Goal: Use online tool/utility: Utilize a website feature to perform a specific function

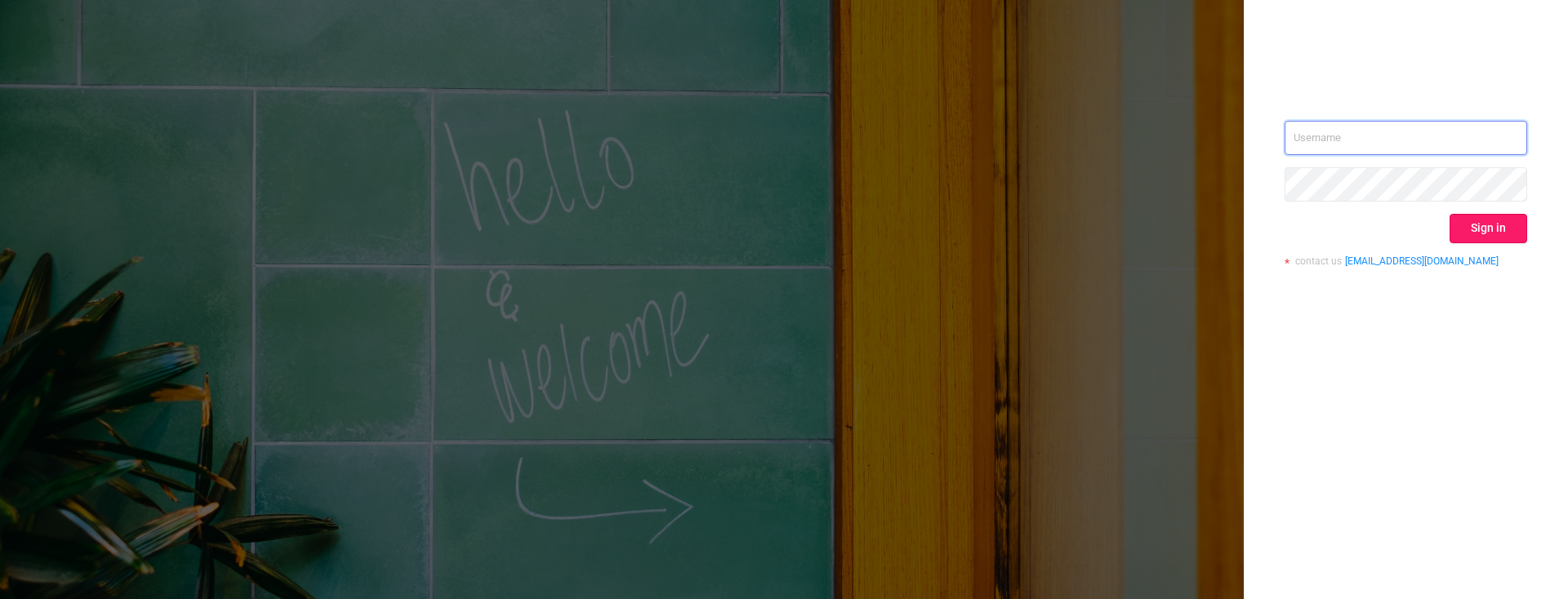
type input "[PERSON_NAME][EMAIL_ADDRESS][DOMAIN_NAME]"
click at [1457, 227] on button "Sign in" at bounding box center [1488, 229] width 78 height 29
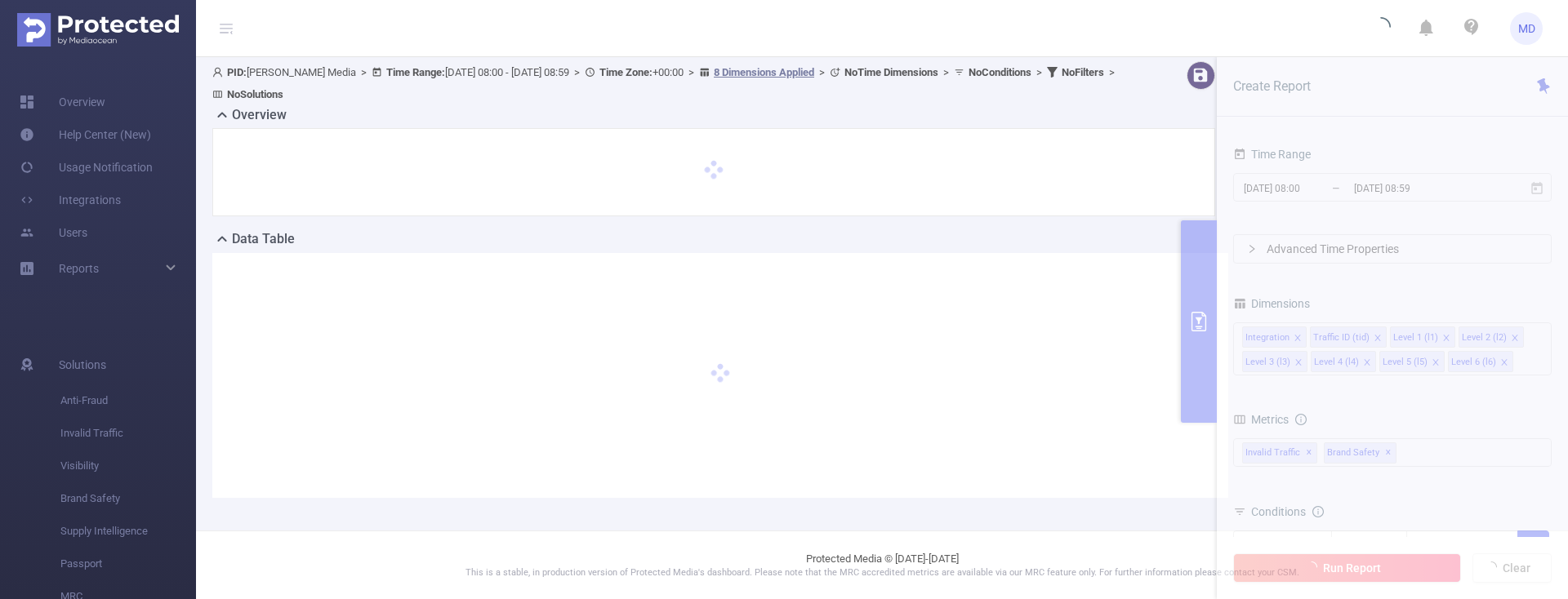
scroll to position [3, 0]
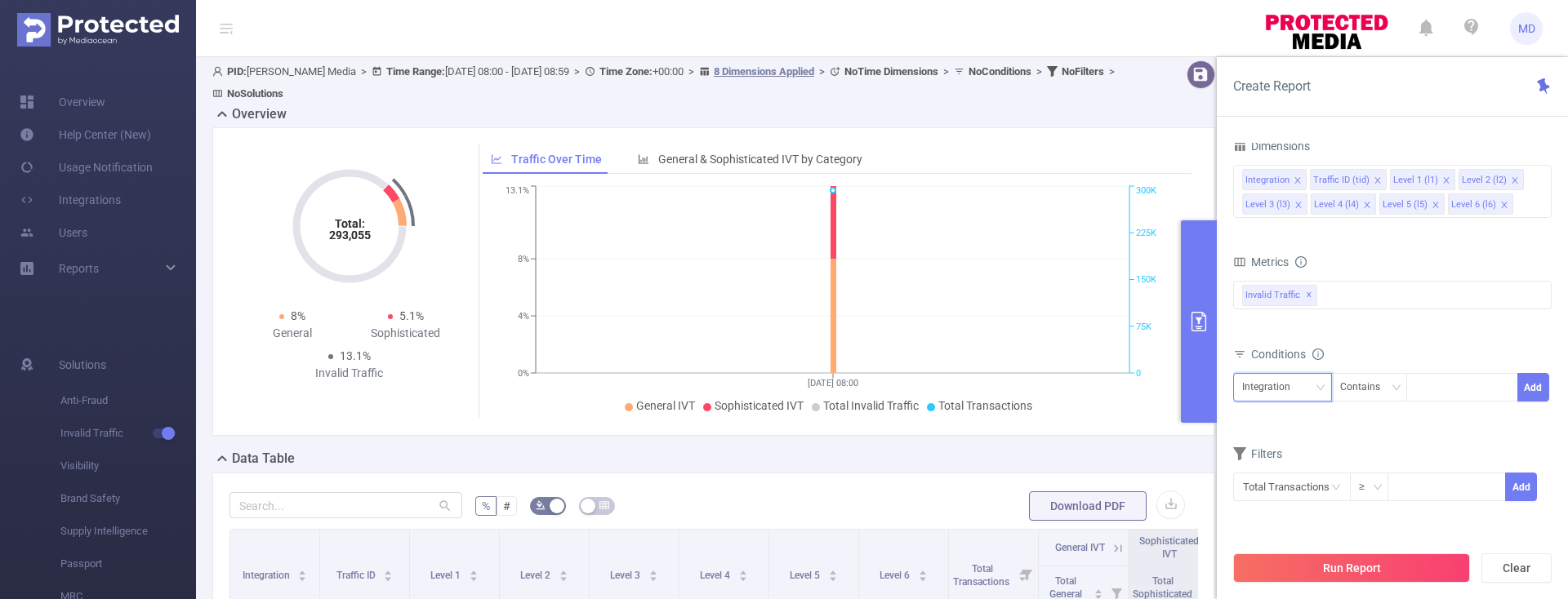
click at [1304, 385] on div "Integration" at bounding box center [1283, 387] width 81 height 27
click at [1260, 217] on li "Level 1 (l1)" at bounding box center [1283, 226] width 99 height 26
click at [1452, 396] on div at bounding box center [1462, 387] width 94 height 27
type input "1777"
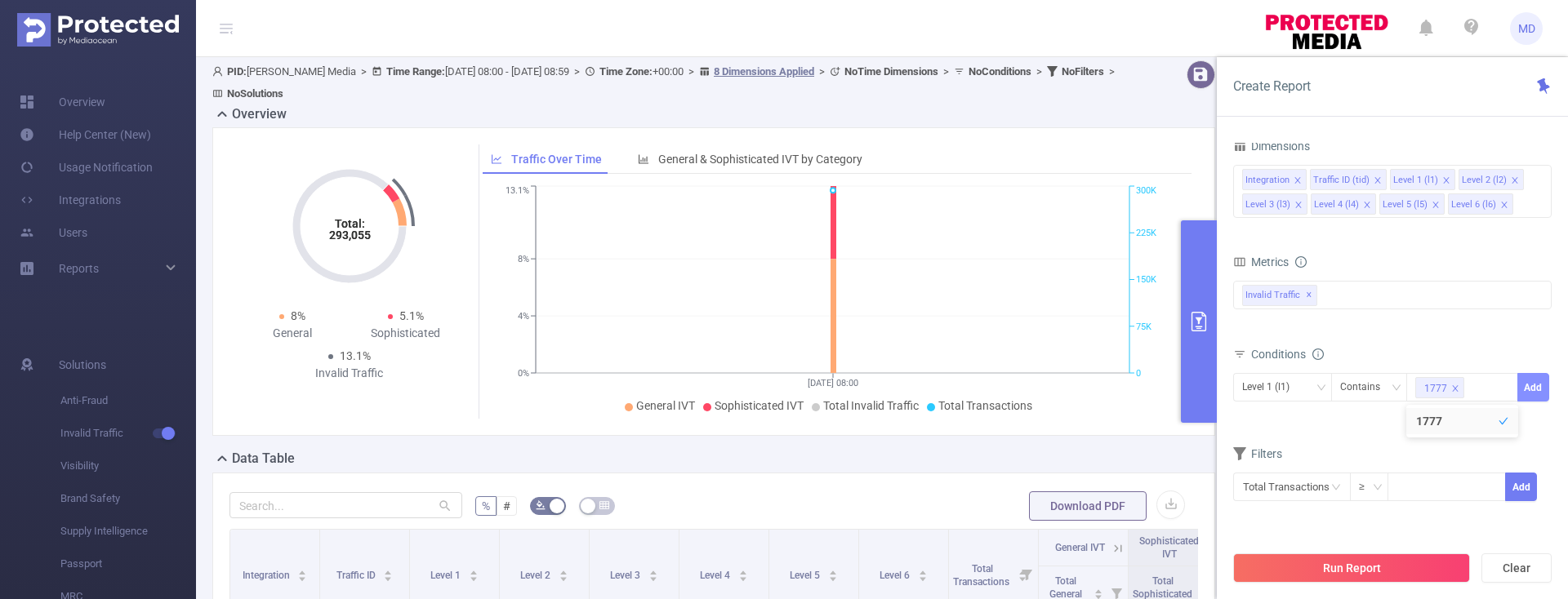
click at [1536, 391] on button "Add" at bounding box center [1533, 387] width 32 height 29
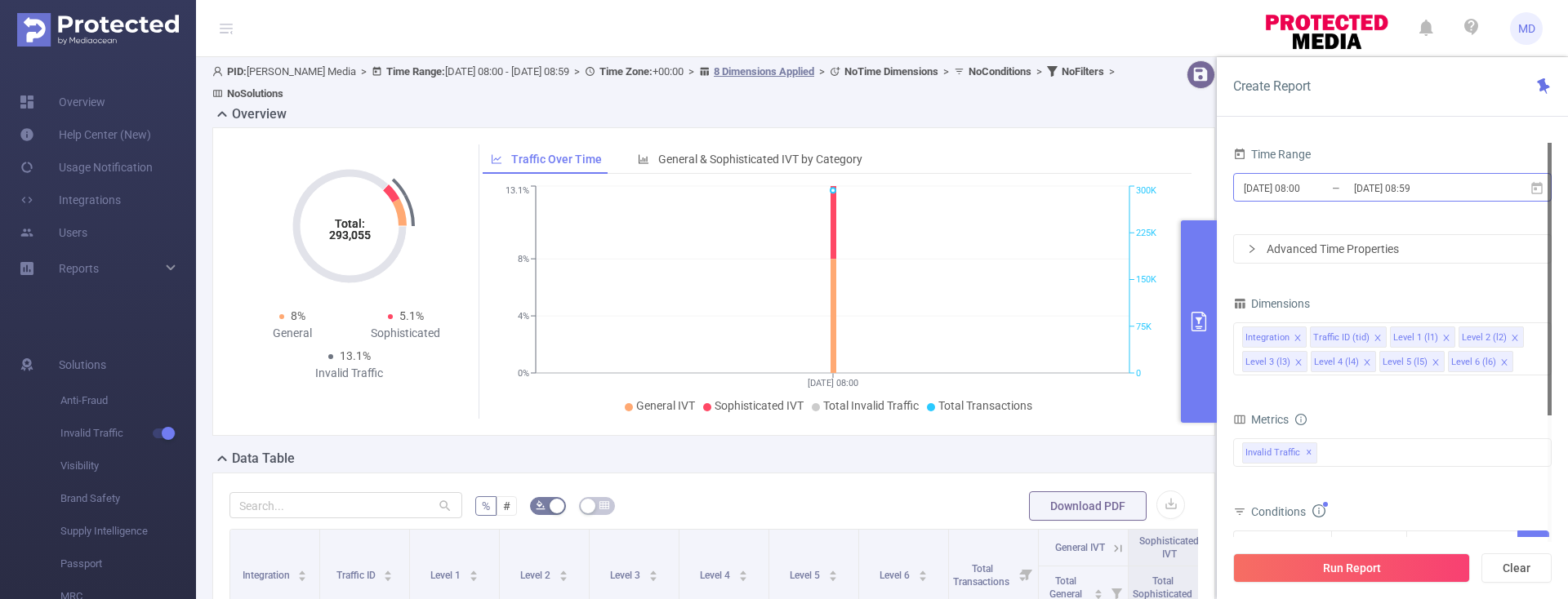
click at [1377, 188] on input "[DATE] 08:59" at bounding box center [1419, 188] width 132 height 22
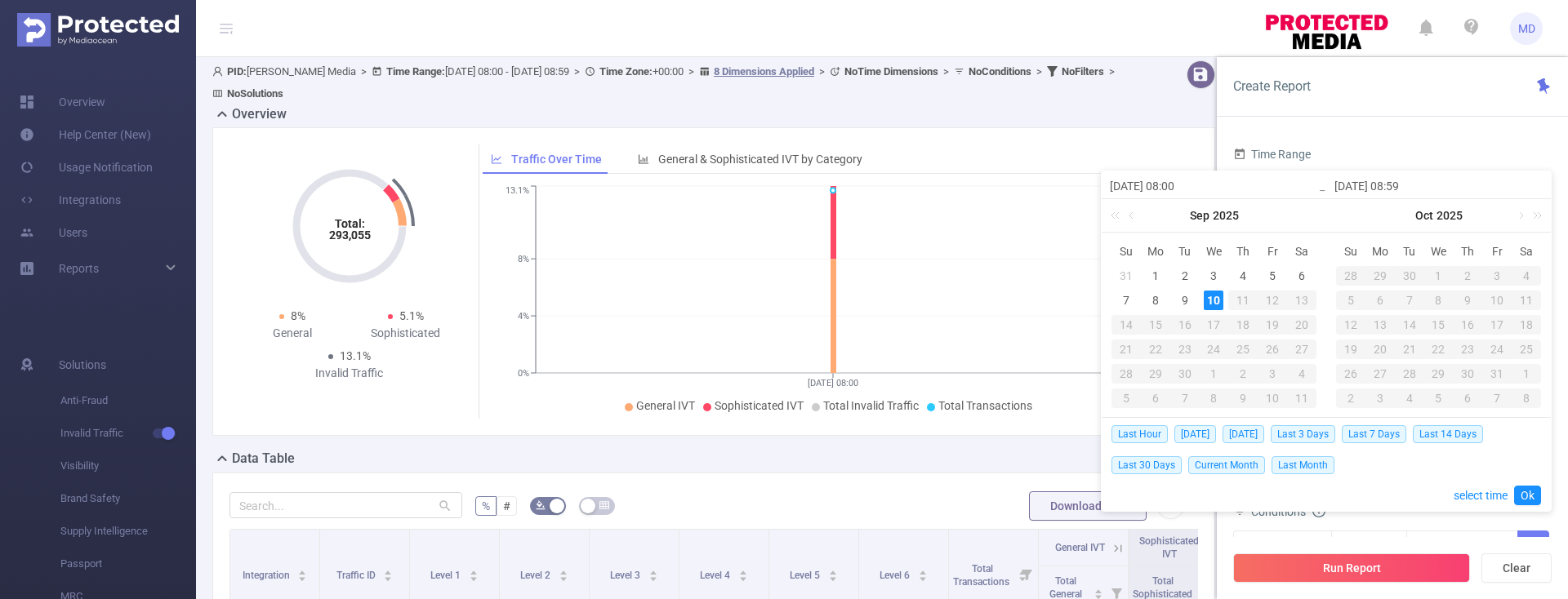
click at [1171, 297] on td "9" at bounding box center [1185, 301] width 29 height 25
click at [1184, 298] on div "9" at bounding box center [1185, 301] width 20 height 20
type input "[DATE] 08:00"
type input "[DATE] 08:59"
type input "[DATE] 08:00"
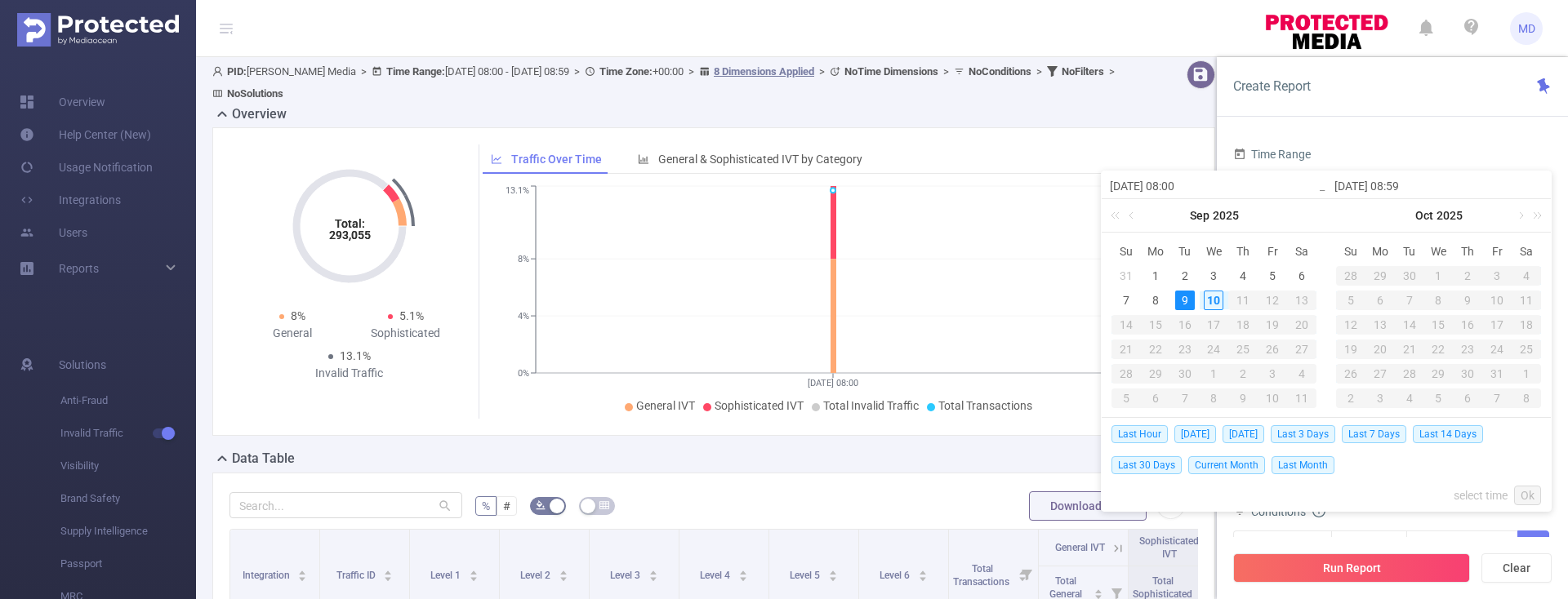
type input "[DATE] 08:59"
click at [1183, 297] on div "9" at bounding box center [1185, 301] width 20 height 20
click at [1529, 497] on link "Ok" at bounding box center [1527, 495] width 27 height 20
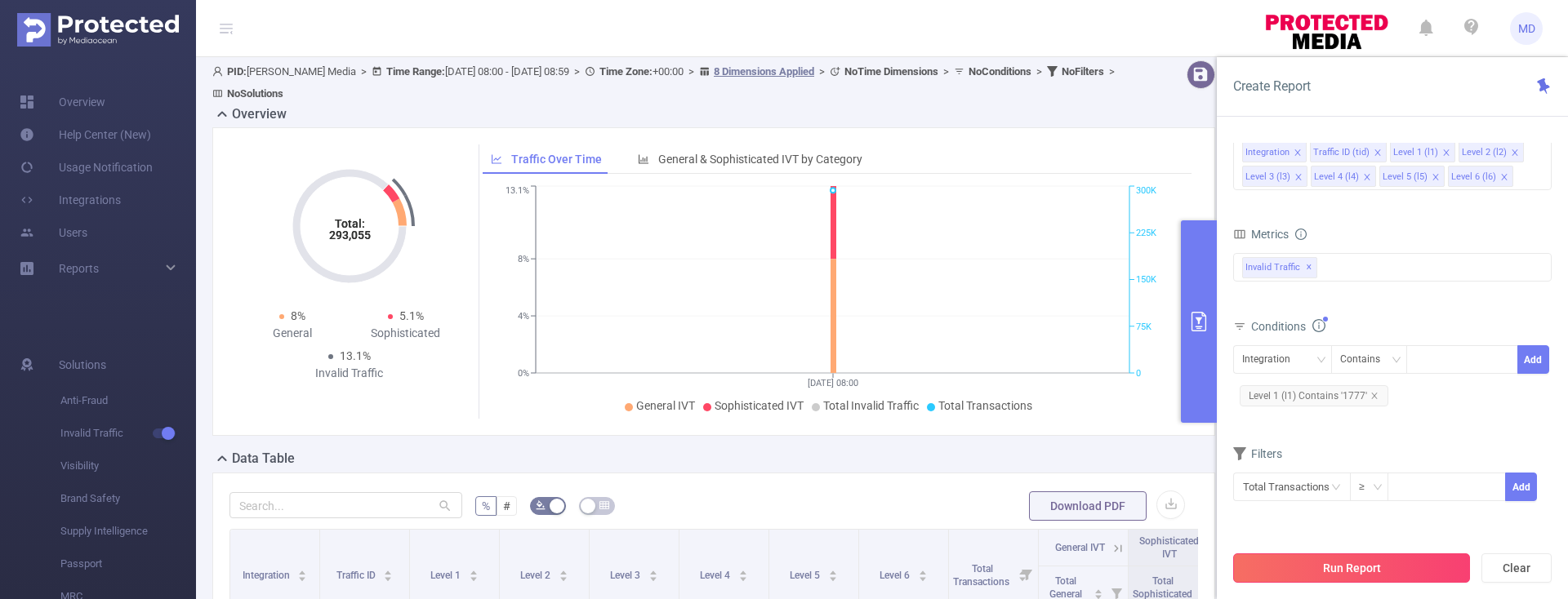
click at [1345, 560] on button "Run Report" at bounding box center [1352, 568] width 237 height 29
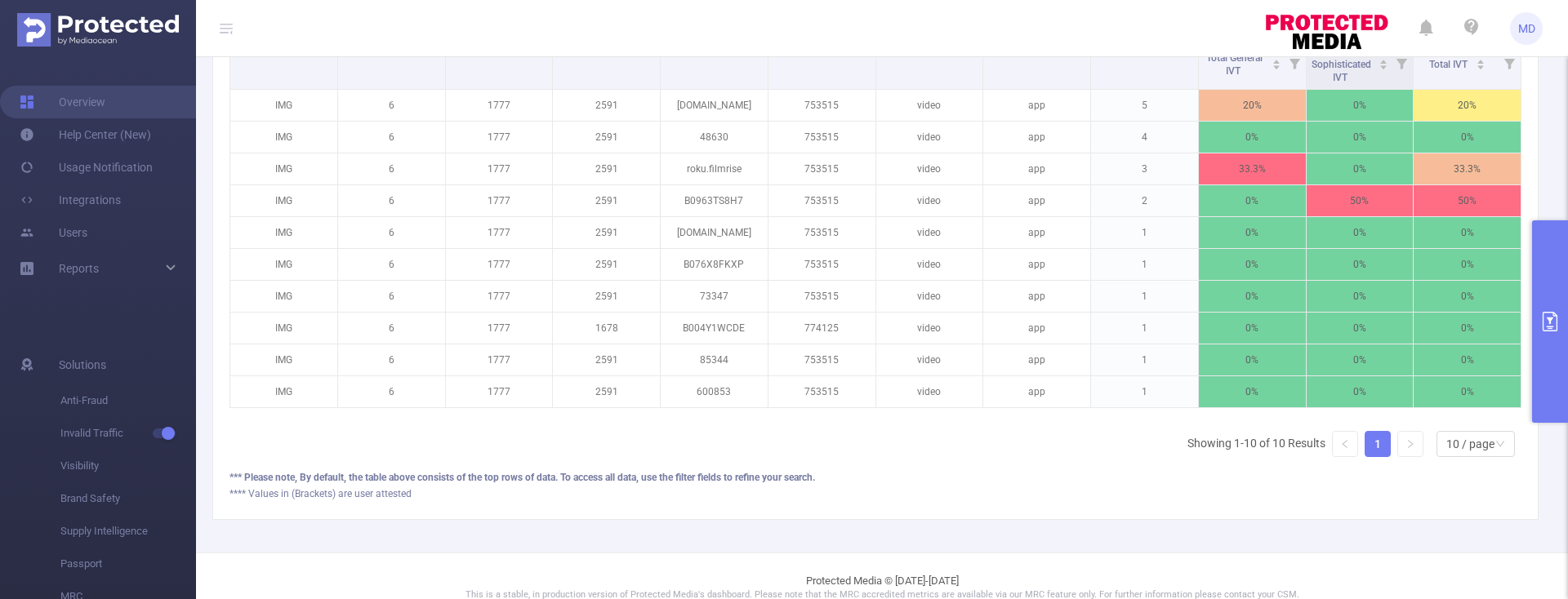
scroll to position [378, 0]
